Goal: Task Accomplishment & Management: Manage account settings

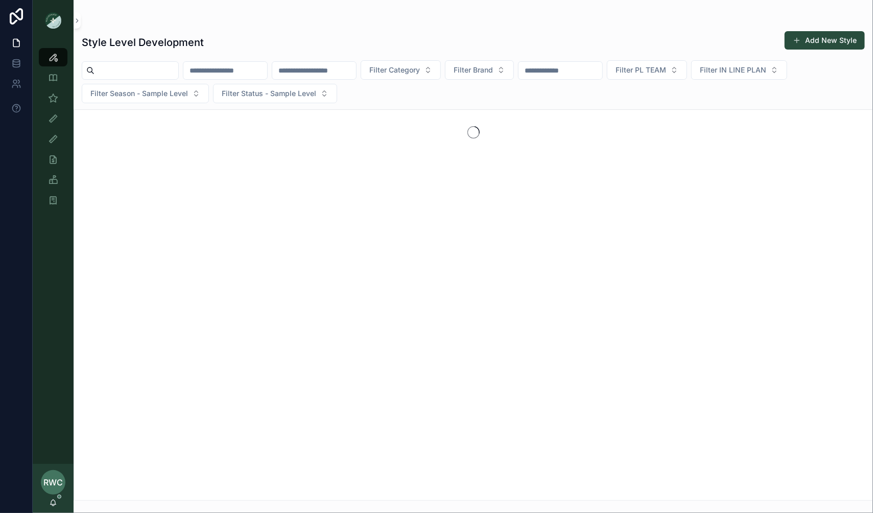
click at [244, 64] on input "scrollable content" at bounding box center [225, 70] width 84 height 14
type input "****"
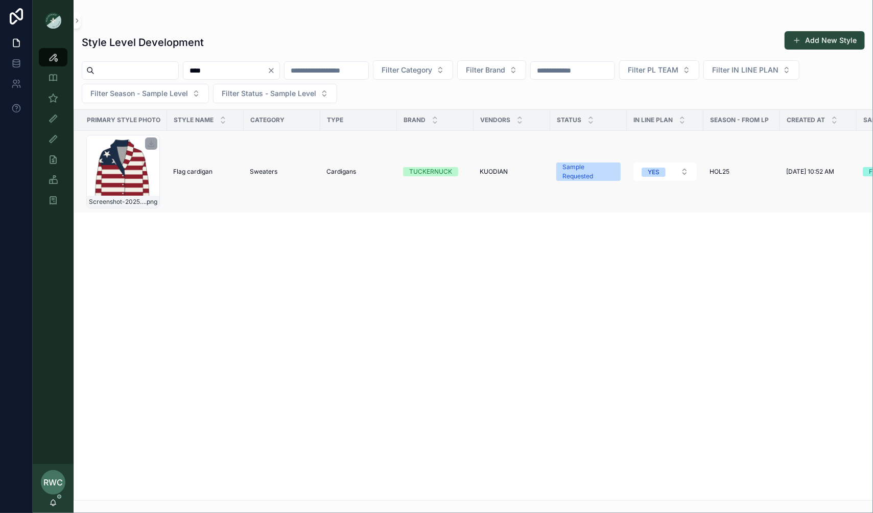
click at [130, 181] on div "Screenshot-2025-08-05-at-1.40.08-PM .png" at bounding box center [123, 172] width 74 height 74
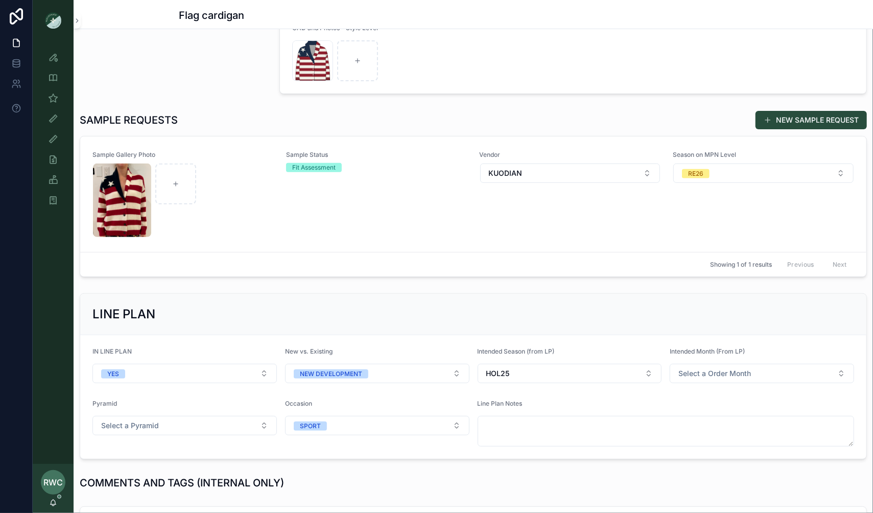
scroll to position [117, 0]
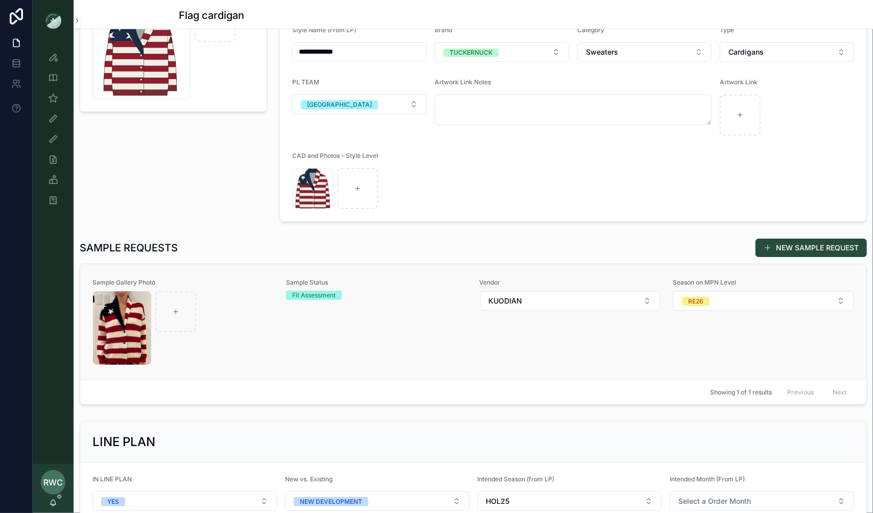
click at [272, 304] on div "scrollable content" at bounding box center [183, 328] width 180 height 74
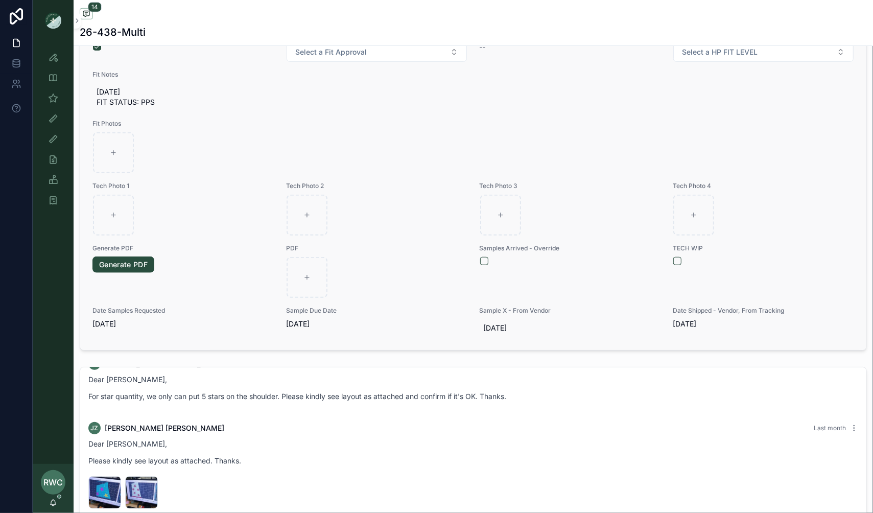
scroll to position [486, 0]
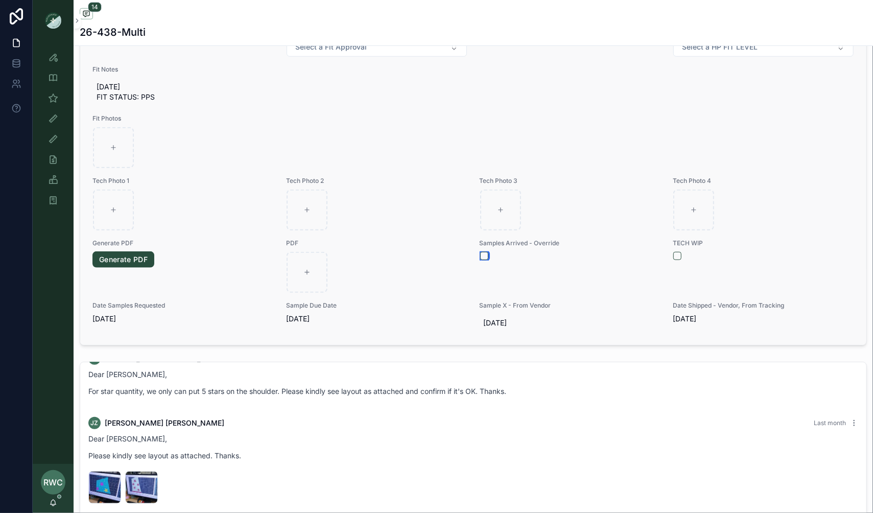
click at [483, 252] on button "scrollable content" at bounding box center [484, 256] width 8 height 8
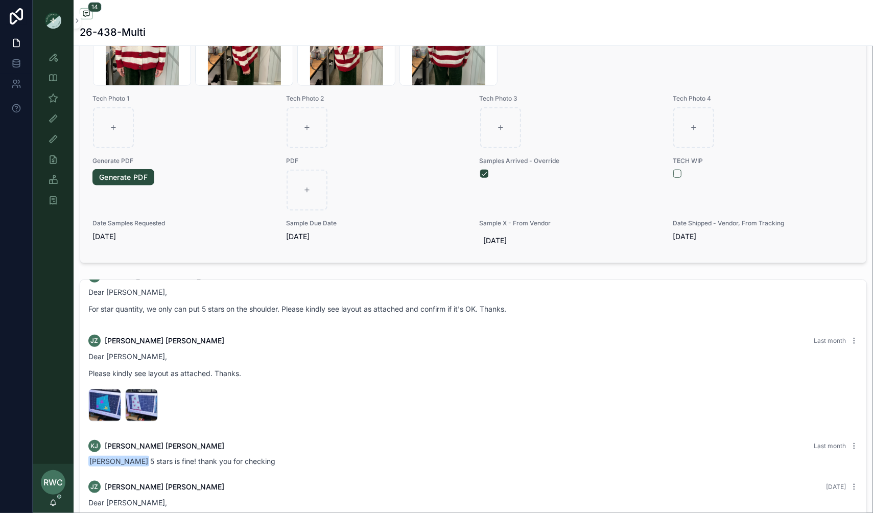
scroll to position [588, 0]
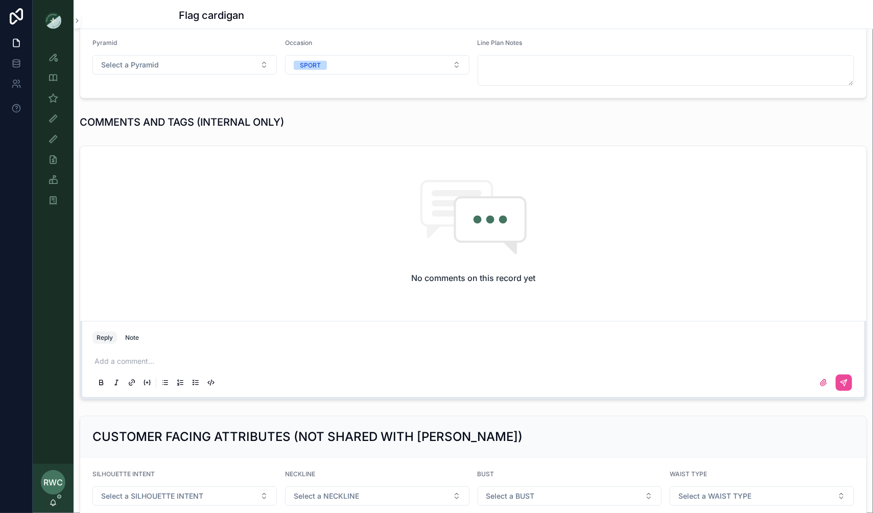
scroll to position [634, 0]
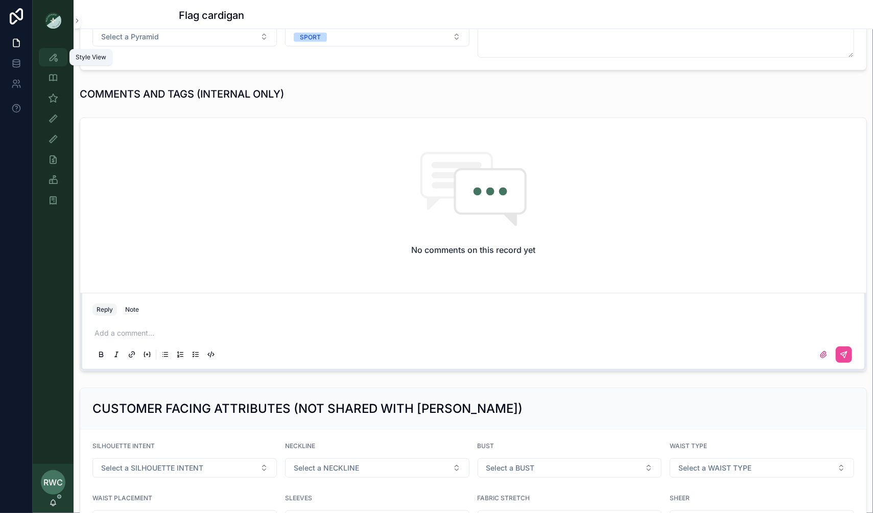
click at [52, 57] on icon "scrollable content" at bounding box center [53, 57] width 10 height 10
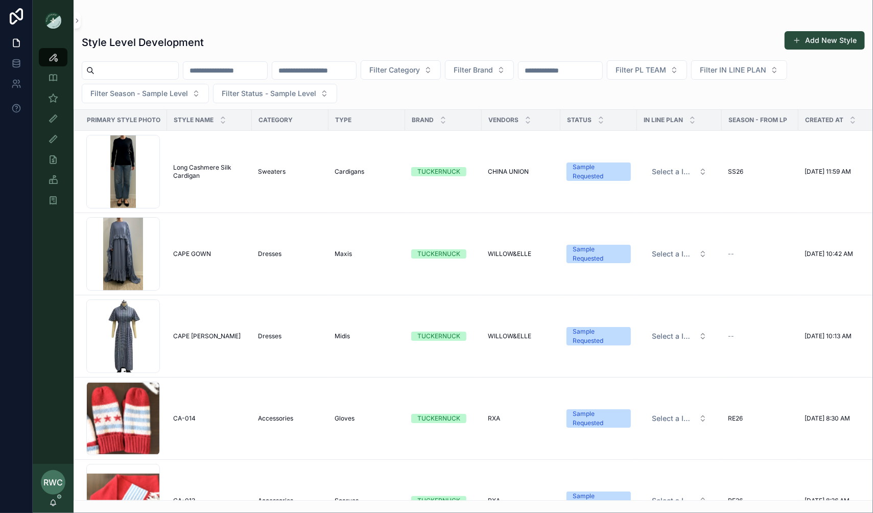
click at [593, 69] on input "scrollable content" at bounding box center [560, 70] width 84 height 14
click at [666, 71] on span "Filter PL TEAM" at bounding box center [640, 70] width 51 height 10
click at [653, 128] on div "[GEOGRAPHIC_DATA]" at bounding box center [682, 127] width 123 height 16
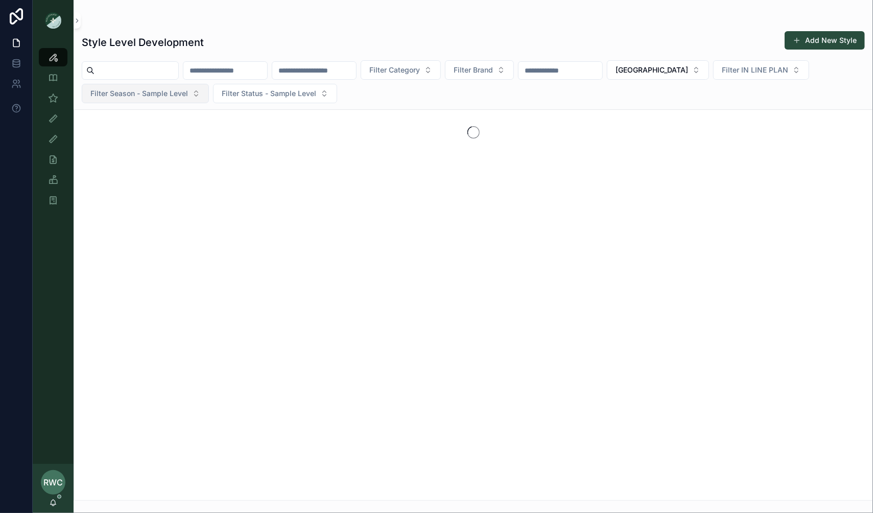
click at [148, 89] on span "Filter Season - Sample Level" at bounding box center [139, 93] width 98 height 10
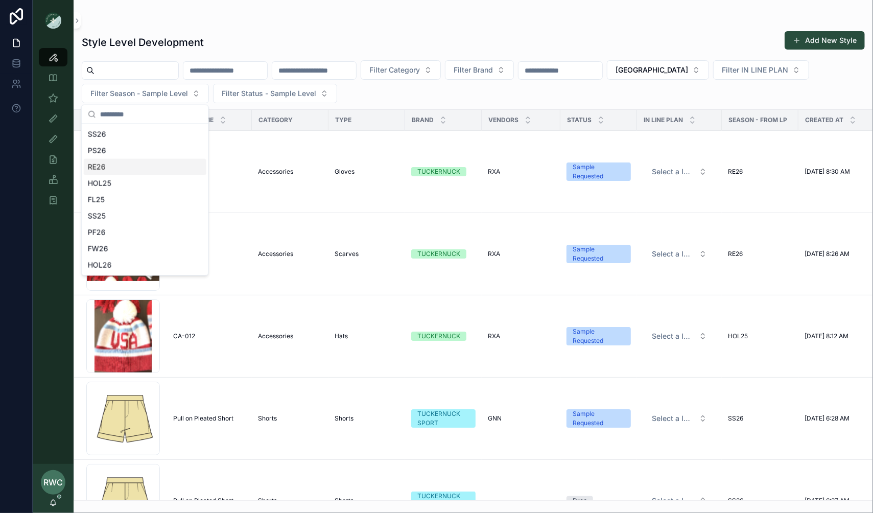
click at [117, 169] on div "RE26" at bounding box center [145, 167] width 123 height 16
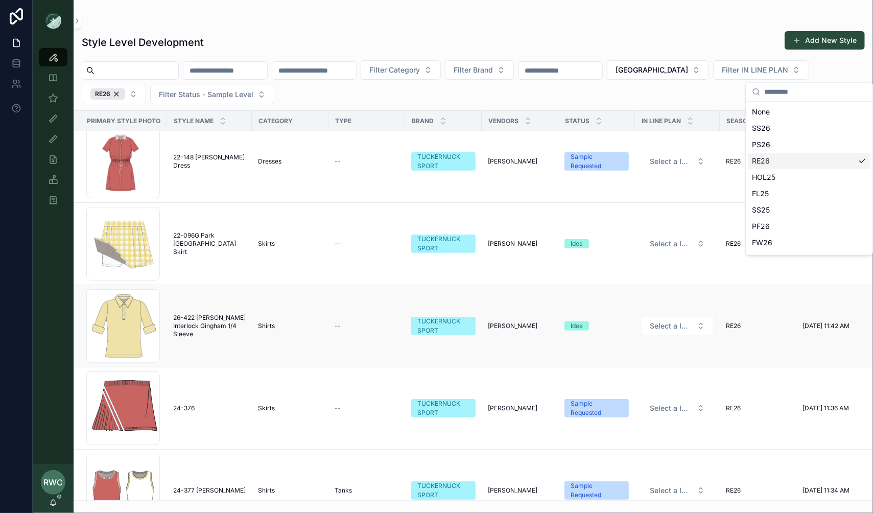
scroll to position [429, 0]
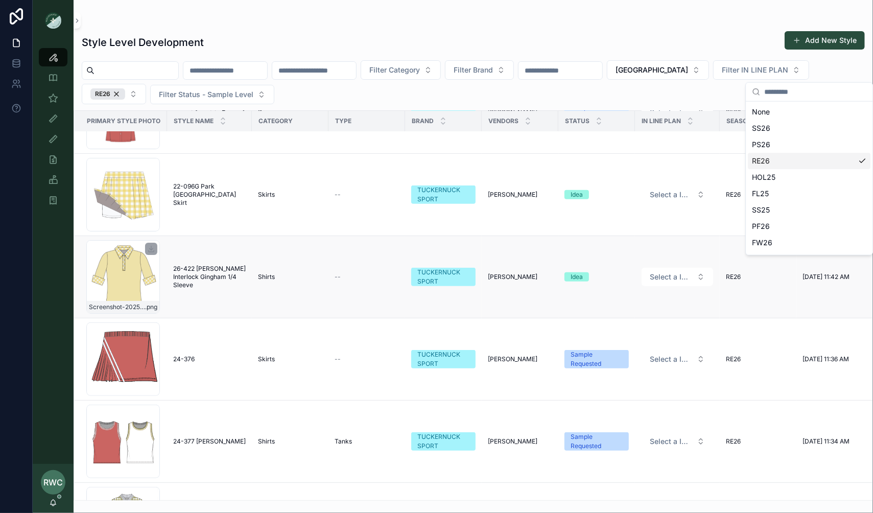
click at [140, 289] on div "Screenshot-2025-08-06-at-1.14.33-PM .png" at bounding box center [123, 277] width 74 height 74
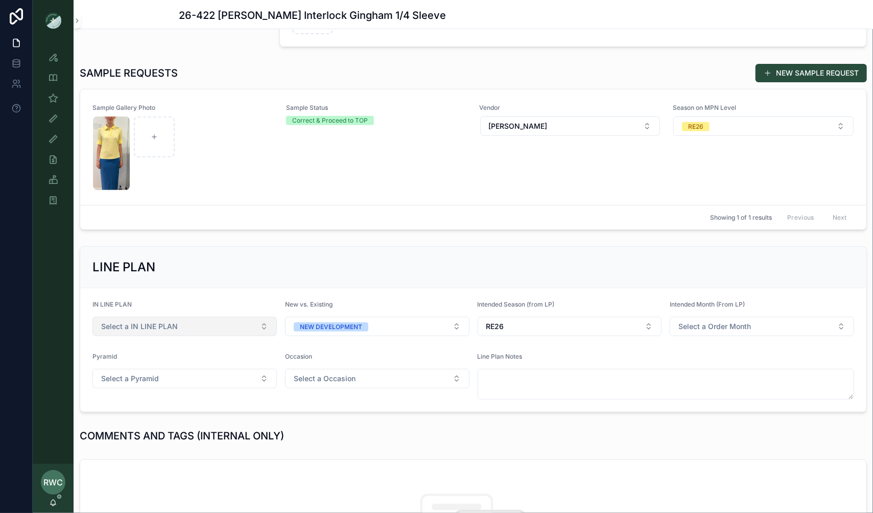
scroll to position [289, 0]
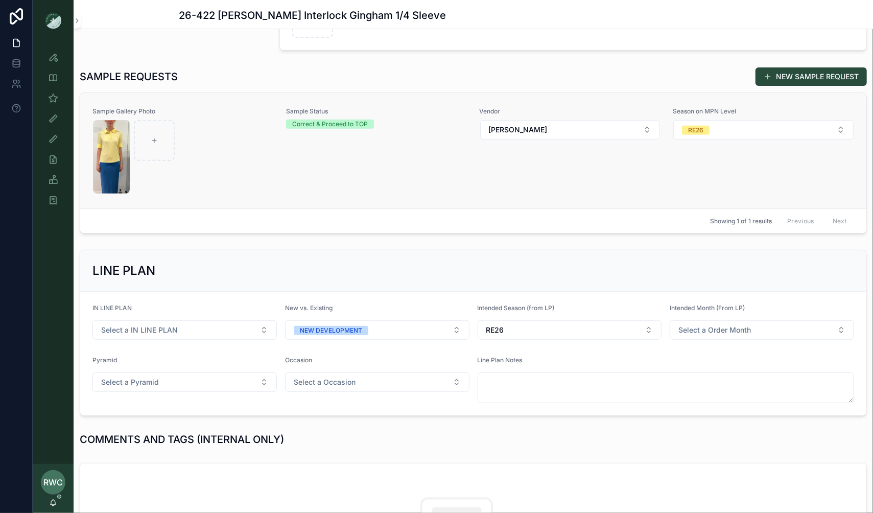
click at [356, 139] on div "Sample Status Correct & Proceed to TOP" at bounding box center [376, 150] width 181 height 87
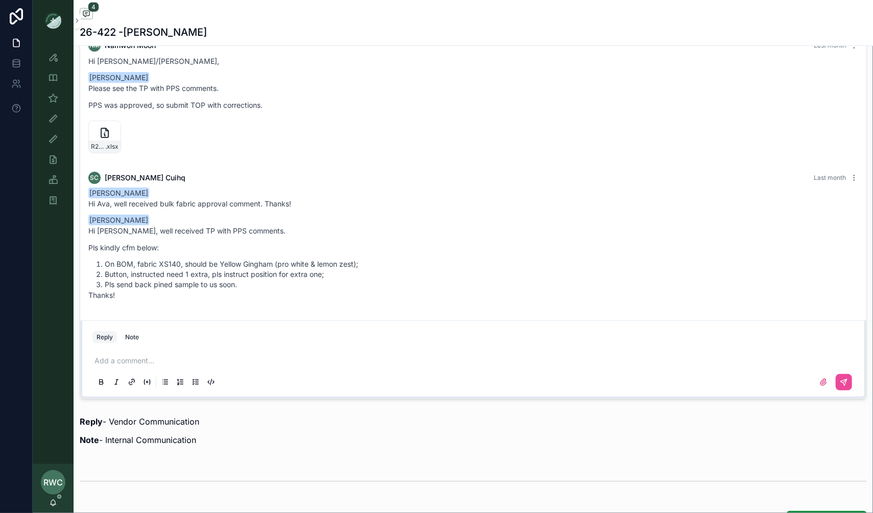
scroll to position [834, 0]
click at [112, 126] on icon "scrollable content" at bounding box center [112, 128] width 8 height 8
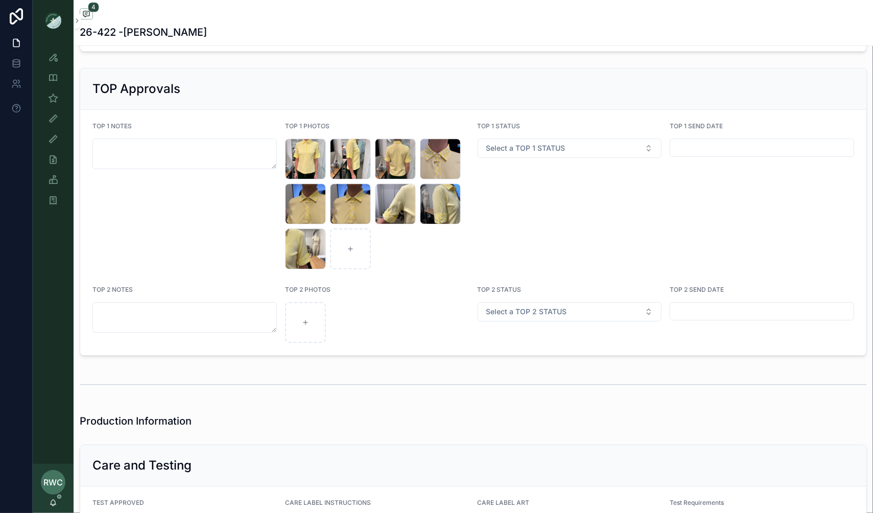
scroll to position [2156, 0]
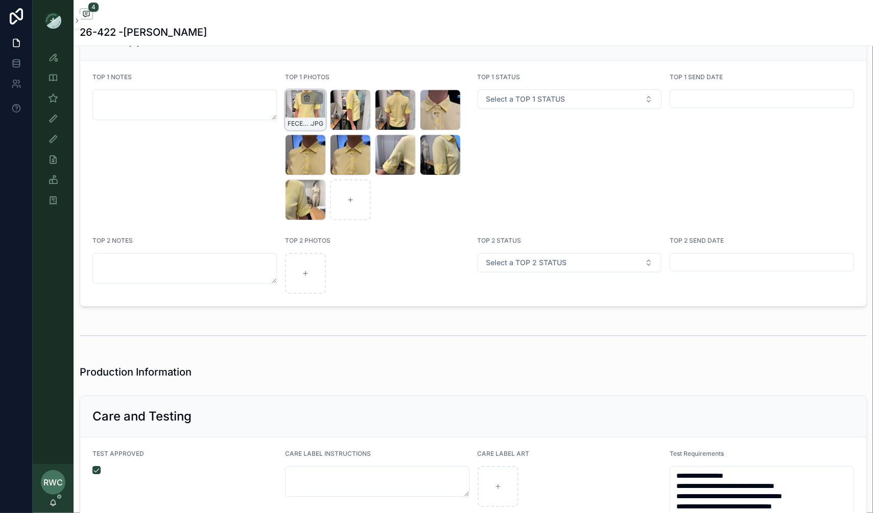
click at [307, 94] on icon "scrollable content" at bounding box center [307, 98] width 8 height 8
click at [329, 76] on icon "scrollable content" at bounding box center [328, 73] width 8 height 8
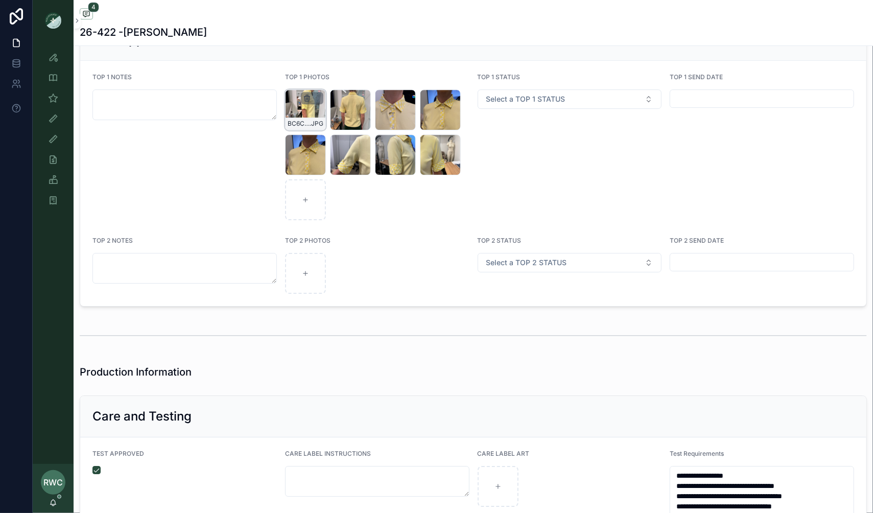
click at [307, 94] on icon "scrollable content" at bounding box center [307, 98] width 8 height 8
click at [232, 166] on div "TOP 1 NOTES" at bounding box center [184, 146] width 184 height 147
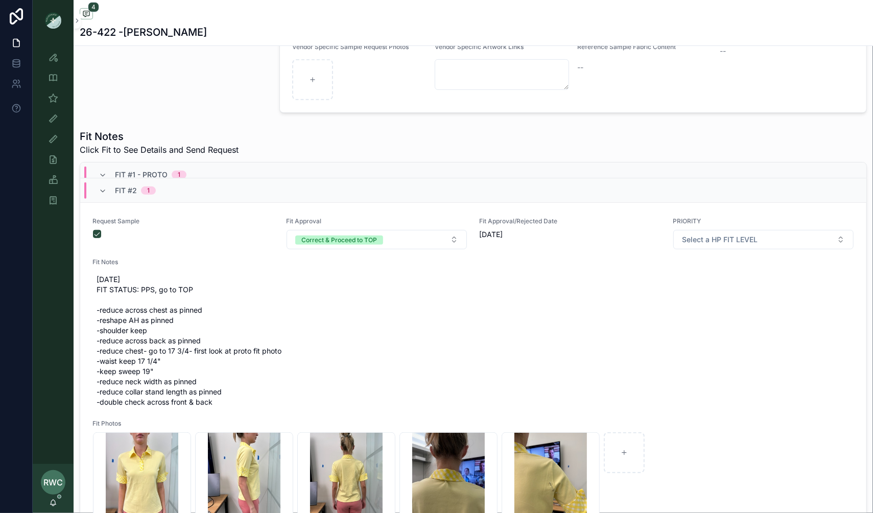
scroll to position [445, 0]
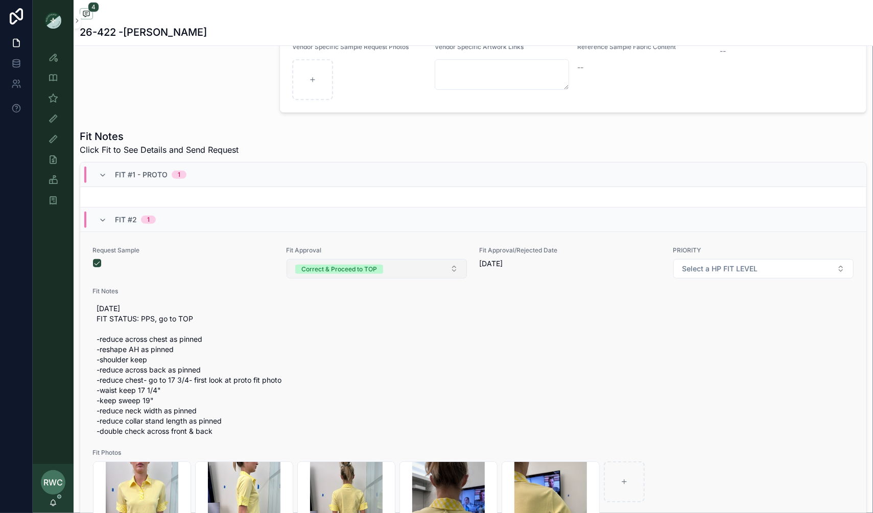
click at [386, 264] on button "Correct & Proceed to TOP" at bounding box center [376, 268] width 180 height 19
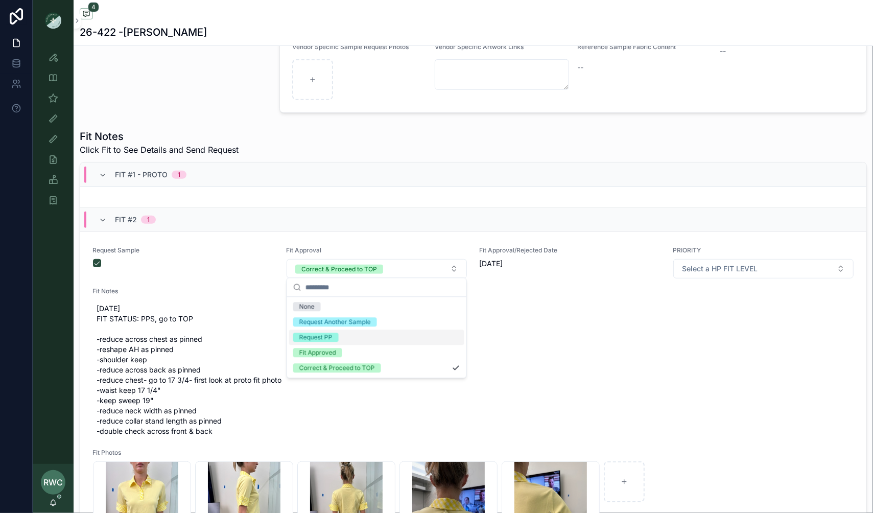
click at [352, 336] on div "Request PP" at bounding box center [376, 336] width 175 height 15
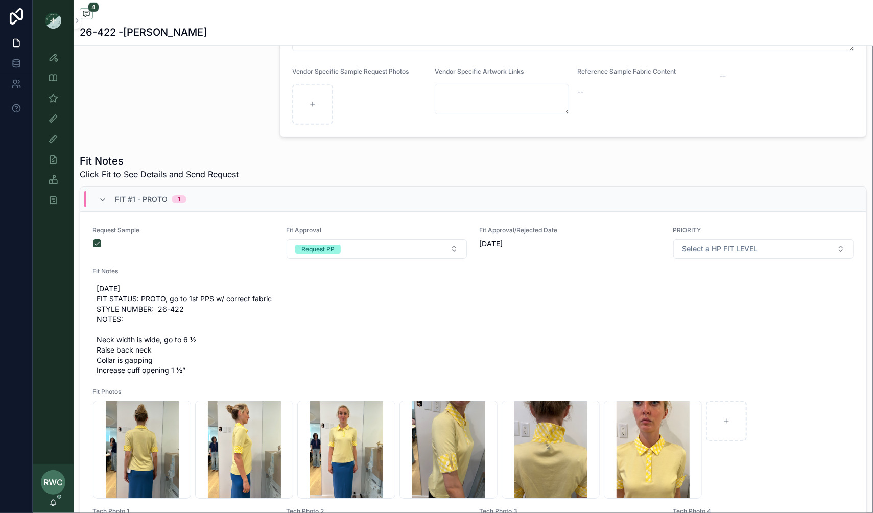
scroll to position [255, 0]
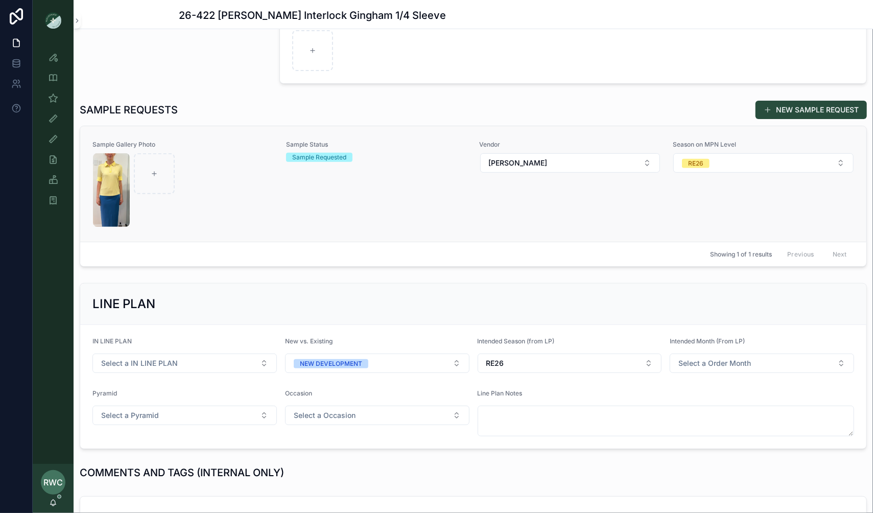
click at [290, 218] on div "Sample Status Sample Requested" at bounding box center [376, 183] width 181 height 87
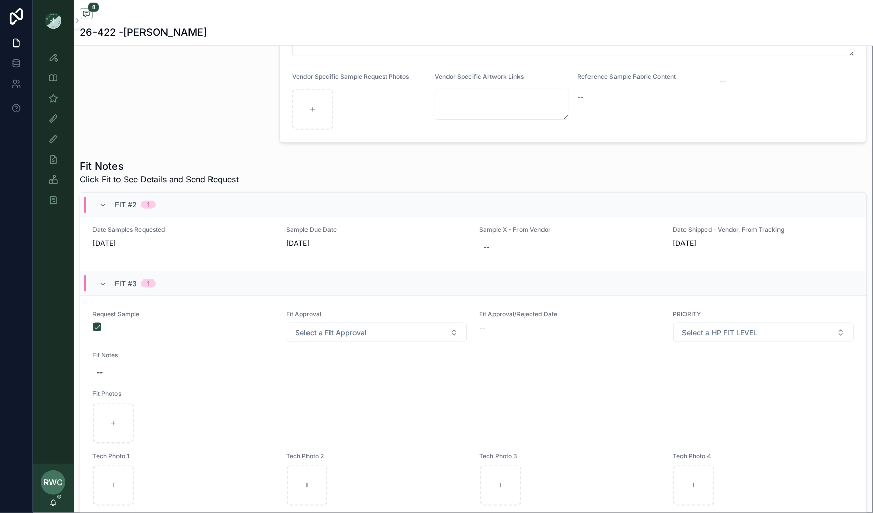
scroll to position [986, 0]
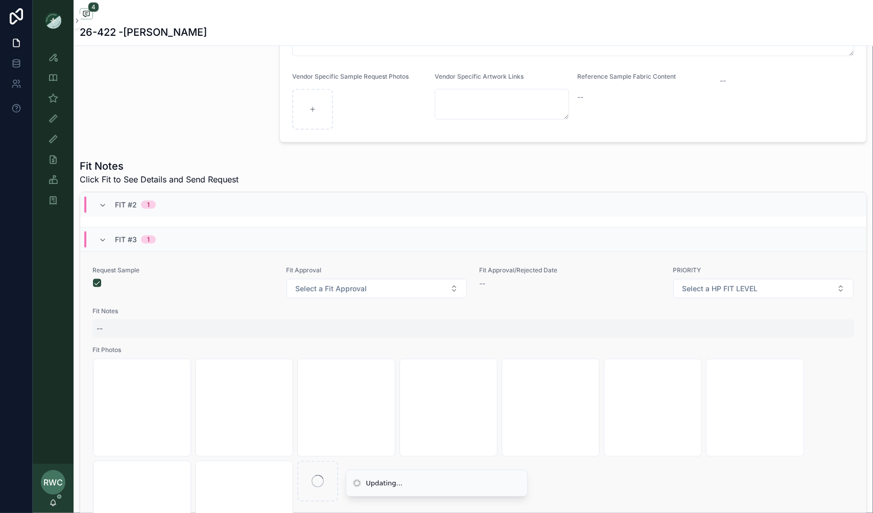
click at [121, 324] on div "--" at bounding box center [472, 328] width 761 height 18
click at [290, 329] on div "--" at bounding box center [472, 328] width 761 height 18
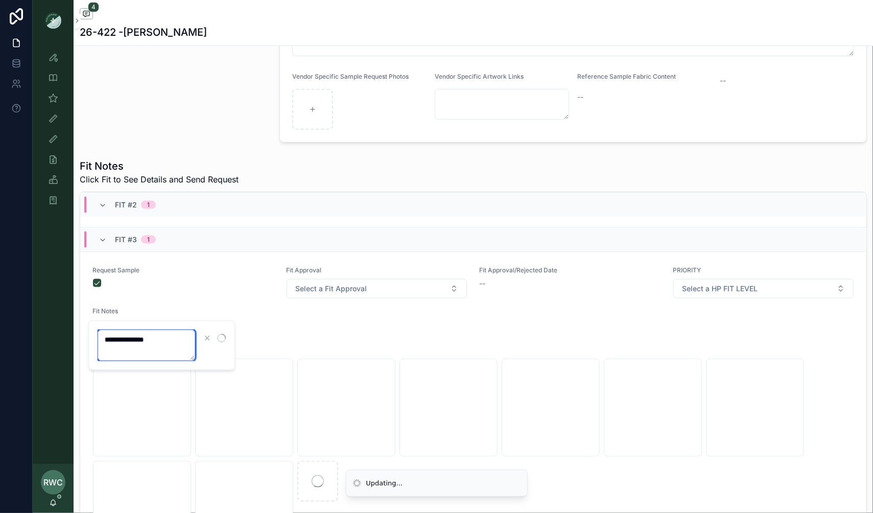
click at [172, 341] on textarea "**********" at bounding box center [146, 345] width 97 height 31
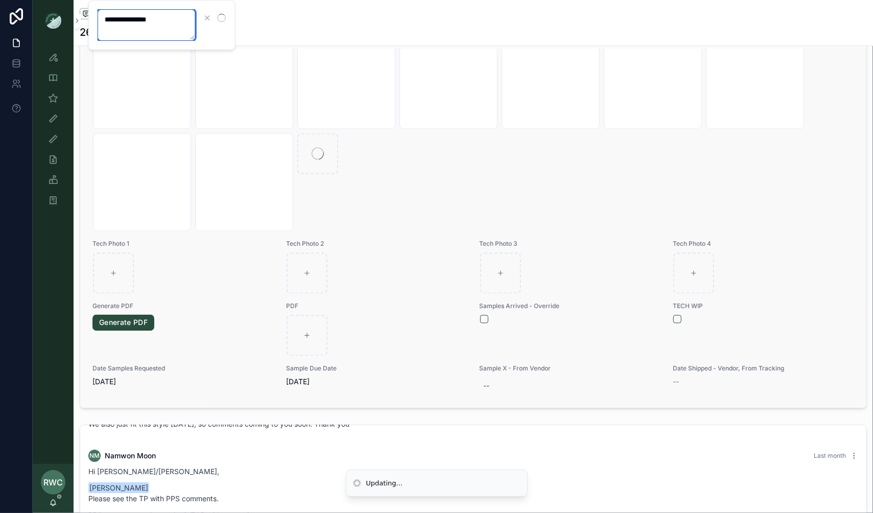
scroll to position [410, 0]
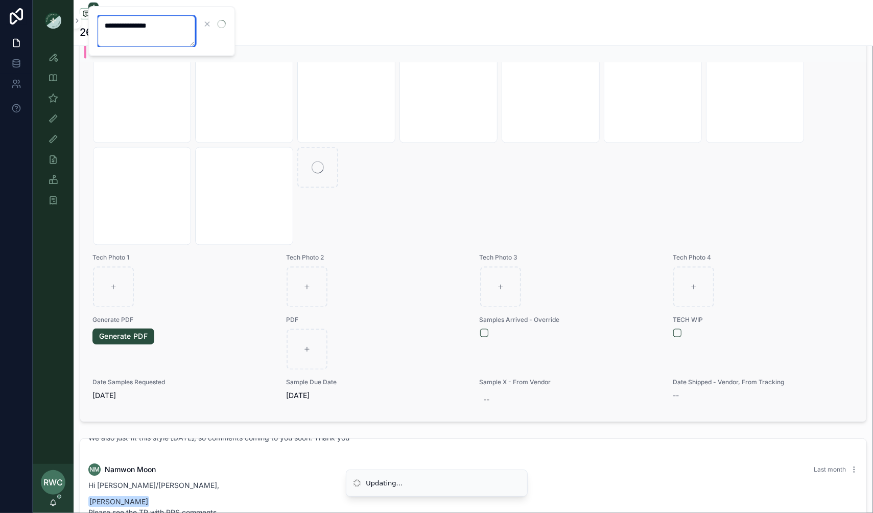
type textarea "**********"
click at [485, 329] on button "scrollable content" at bounding box center [484, 333] width 8 height 8
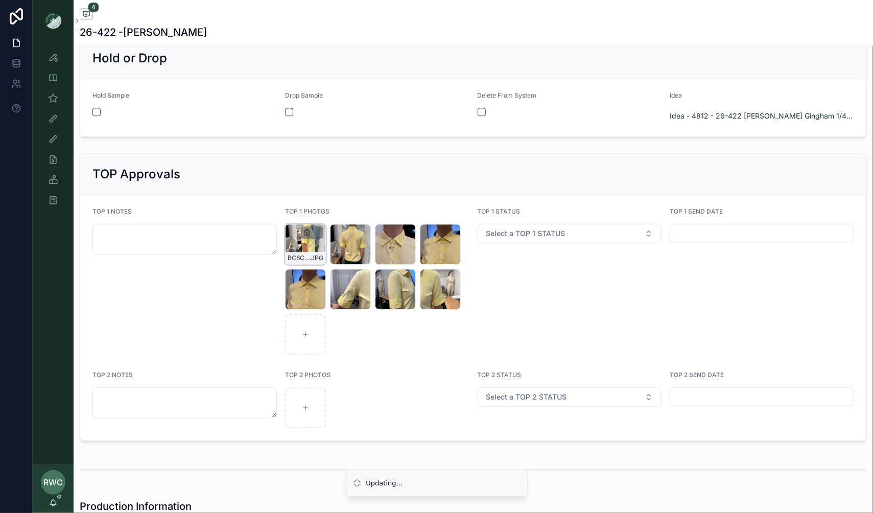
scroll to position [2022, 0]
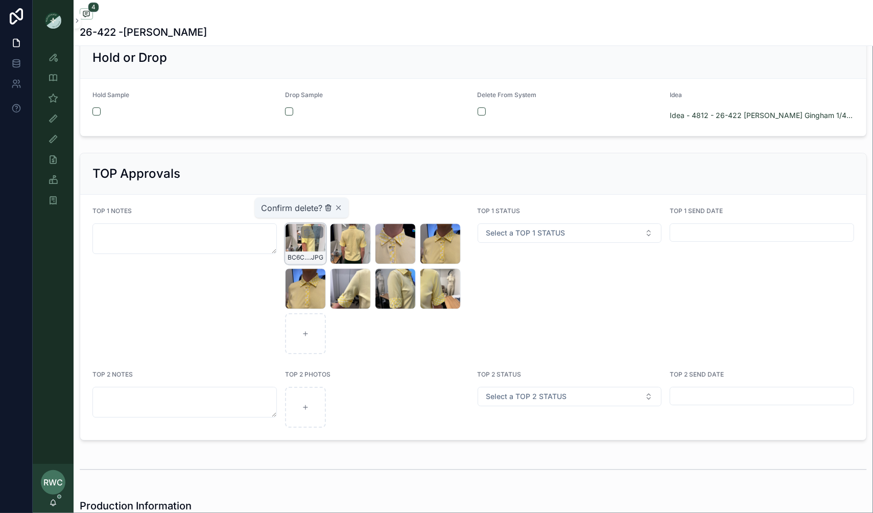
click at [327, 207] on icon "scrollable content" at bounding box center [328, 208] width 8 height 8
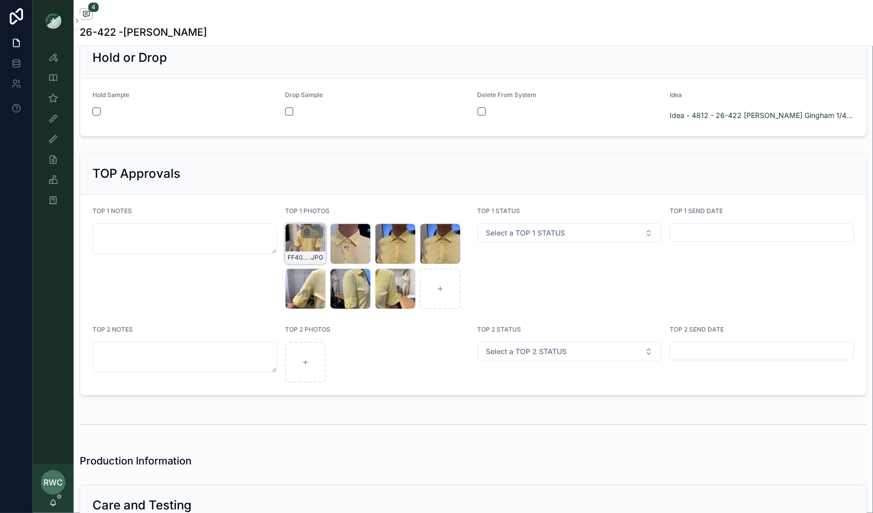
click at [303, 229] on icon "scrollable content" at bounding box center [307, 232] width 8 height 8
click at [326, 210] on icon "scrollable content" at bounding box center [328, 208] width 5 height 5
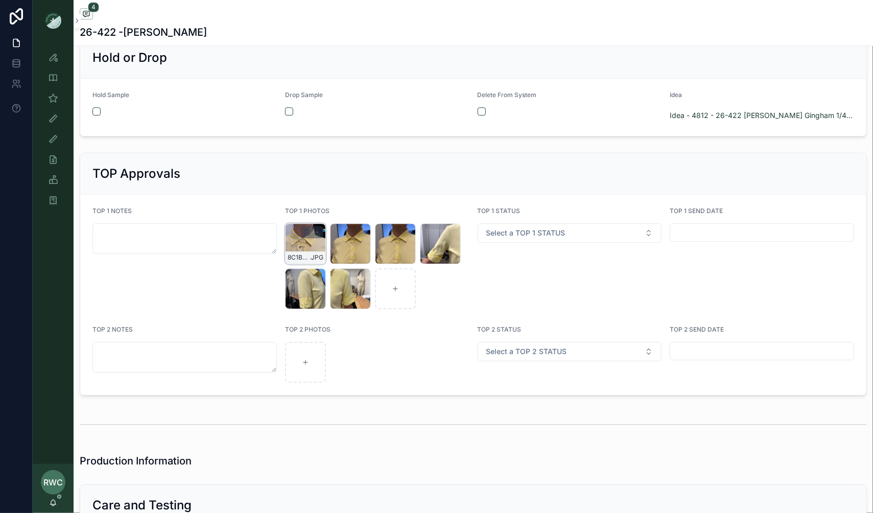
click at [304, 230] on icon "scrollable content" at bounding box center [306, 232] width 5 height 5
click at [330, 204] on icon "scrollable content" at bounding box center [328, 208] width 8 height 8
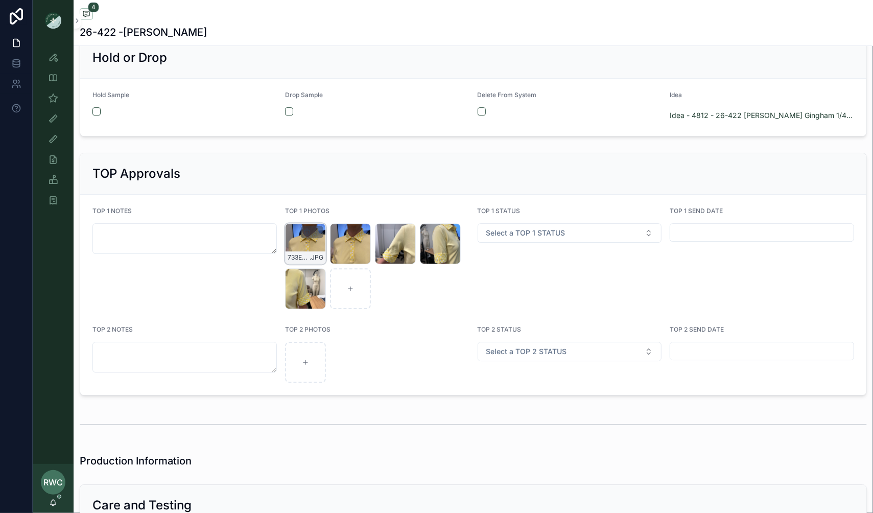
click at [305, 228] on icon "scrollable content" at bounding box center [307, 232] width 8 height 8
click at [325, 206] on icon "scrollable content" at bounding box center [328, 208] width 8 height 8
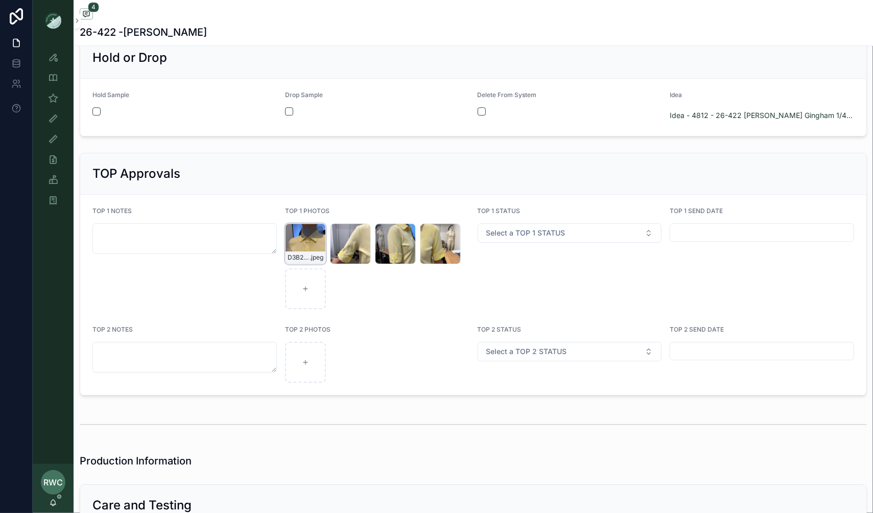
click at [306, 228] on icon "scrollable content" at bounding box center [307, 232] width 8 height 8
click at [328, 205] on icon "scrollable content" at bounding box center [328, 208] width 8 height 8
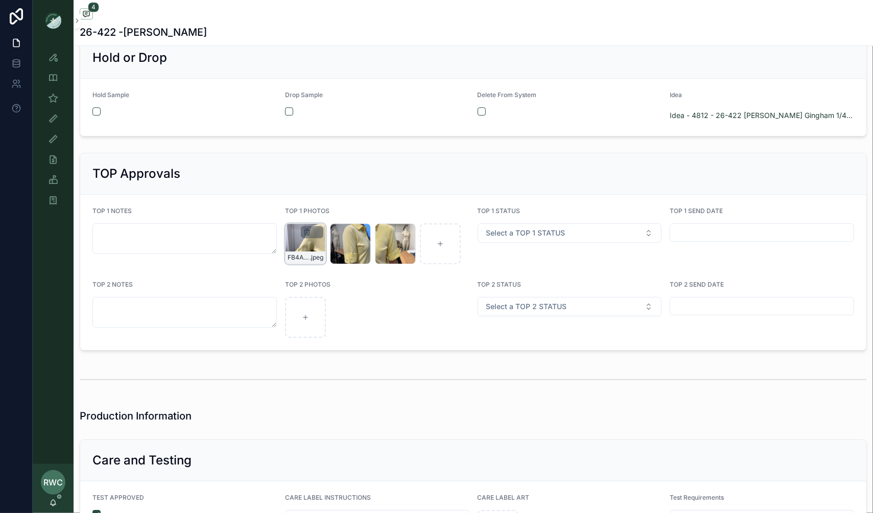
click at [307, 228] on icon "scrollable content" at bounding box center [307, 232] width 8 height 8
click at [326, 208] on icon "scrollable content" at bounding box center [328, 208] width 8 height 8
click at [305, 228] on icon "scrollable content" at bounding box center [307, 232] width 8 height 8
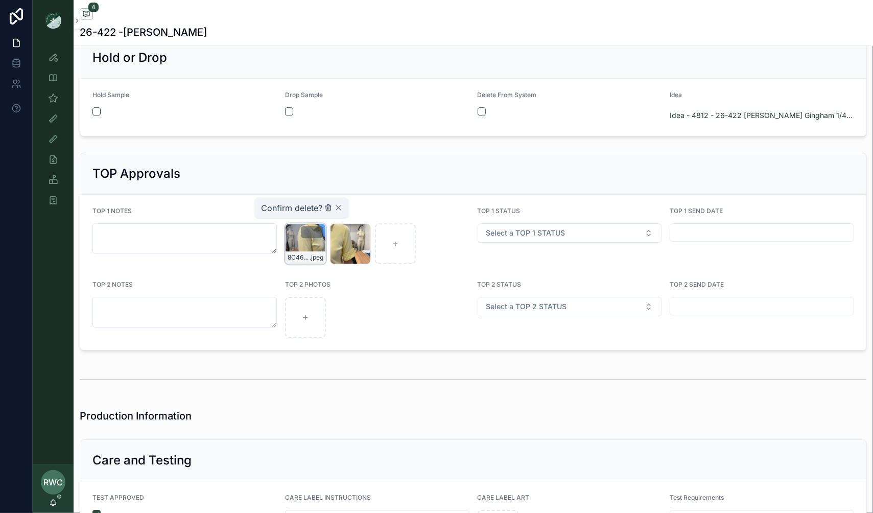
click at [326, 205] on icon "scrollable content" at bounding box center [328, 208] width 8 height 8
click at [305, 230] on icon "scrollable content" at bounding box center [306, 232] width 5 height 5
click at [324, 207] on div "Confirm delete?" at bounding box center [302, 208] width 82 height 12
click at [324, 208] on icon "scrollable content" at bounding box center [328, 208] width 8 height 8
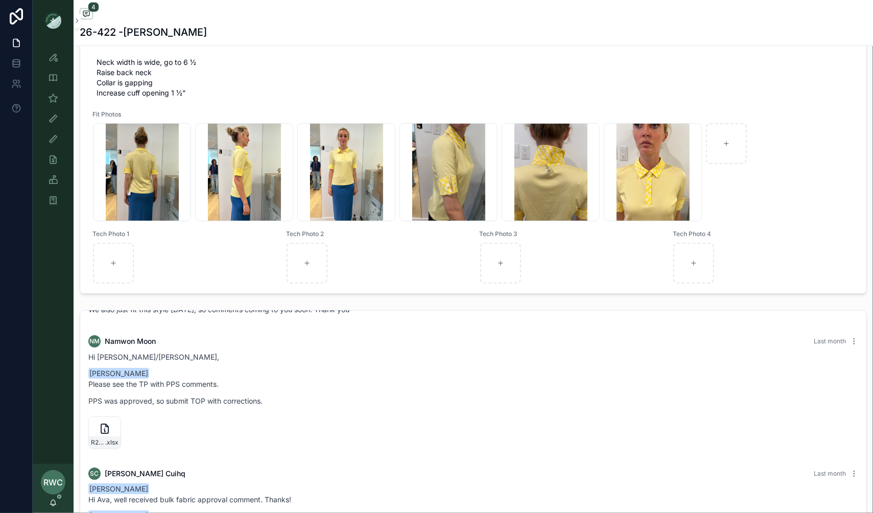
scroll to position [491, 0]
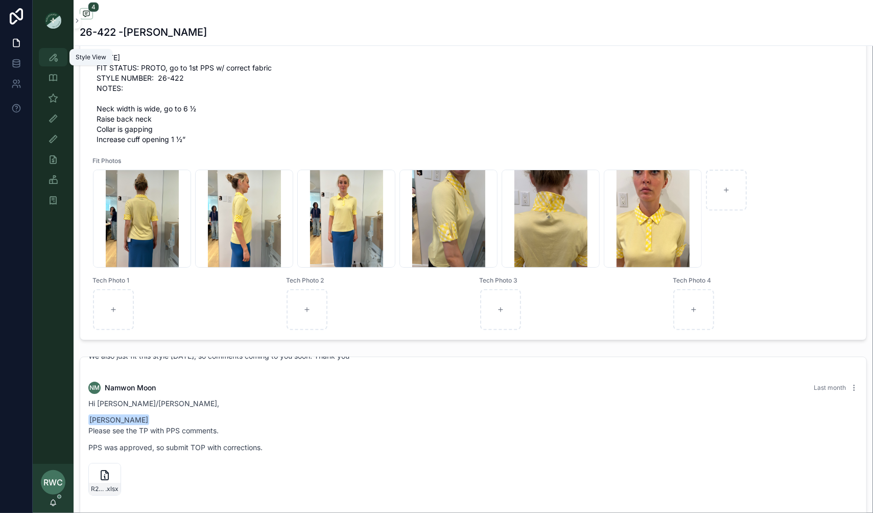
click at [54, 61] on icon "scrollable content" at bounding box center [53, 57] width 10 height 10
